Goal: Navigation & Orientation: Find specific page/section

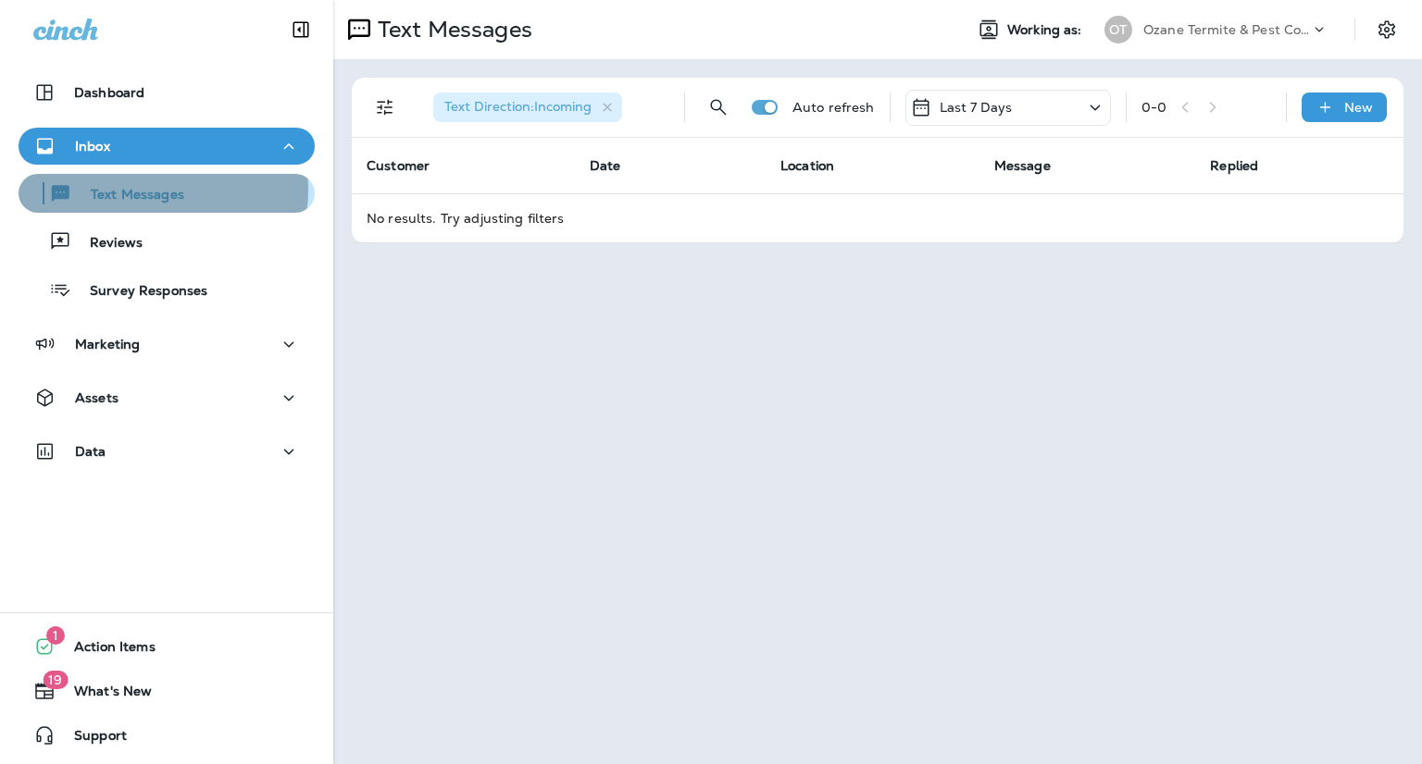
click at [147, 190] on p "Text Messages" at bounding box center [128, 196] width 112 height 18
click at [196, 198] on div "Text Messages" at bounding box center [166, 194] width 281 height 28
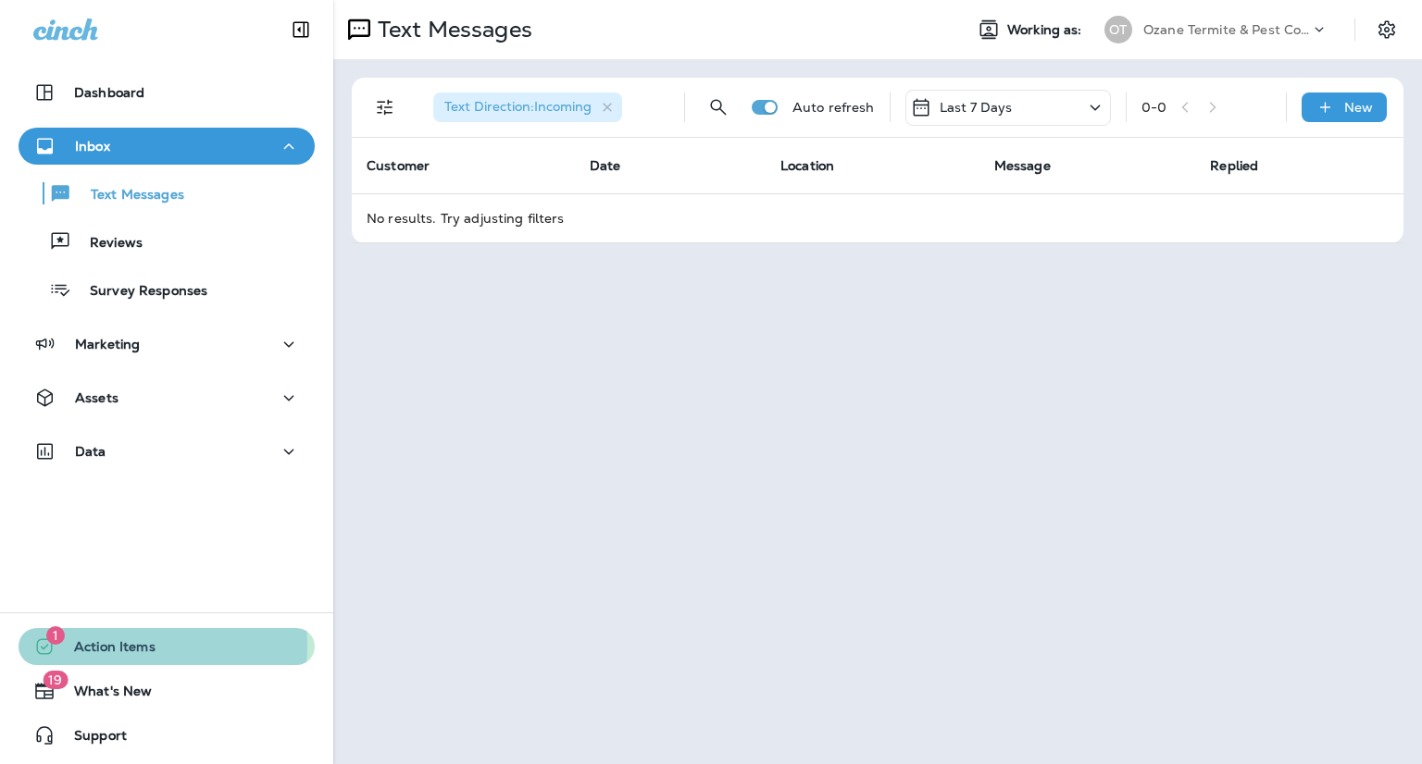
click at [113, 646] on span "Action Items" at bounding box center [106, 650] width 100 height 22
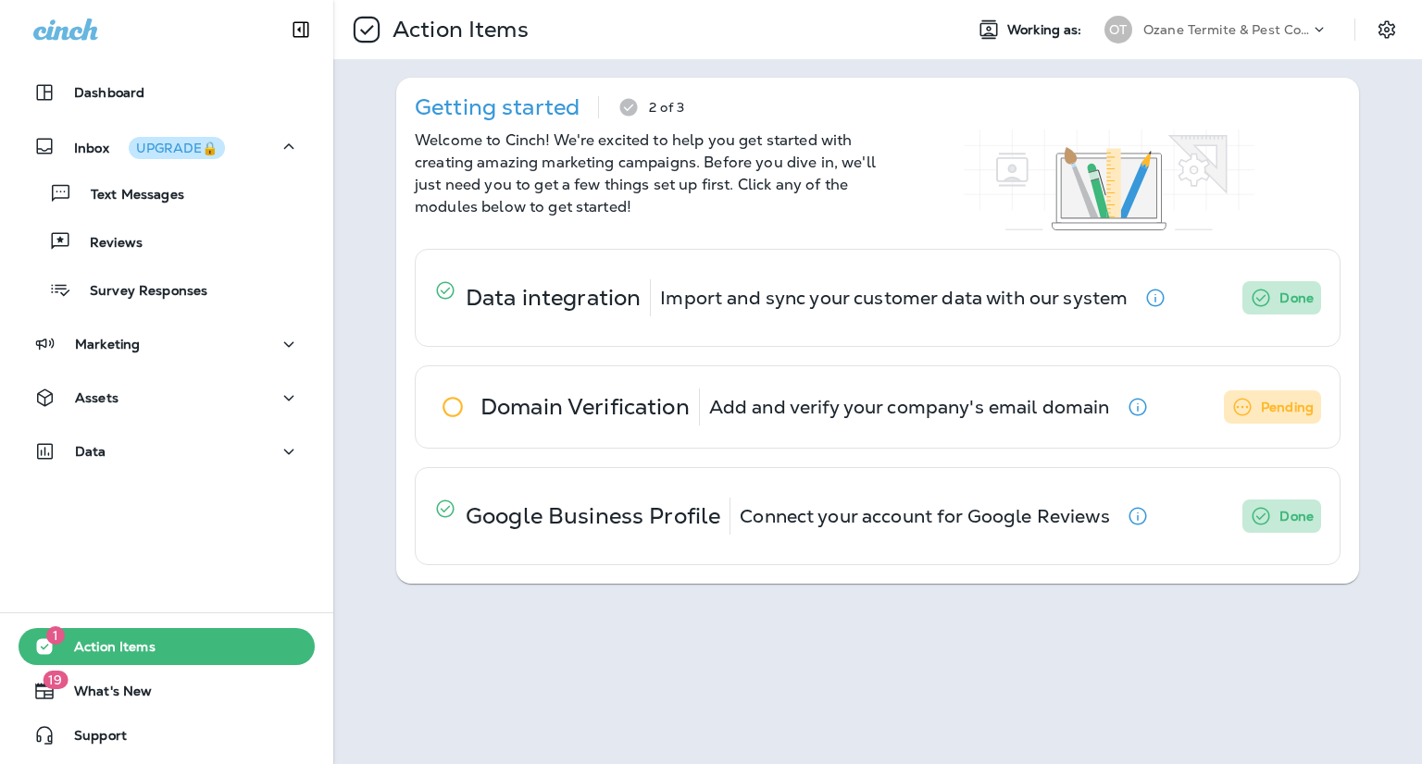
click at [808, 39] on div "Action Items" at bounding box center [640, 30] width 615 height 52
